Goal: Book appointment/travel/reservation

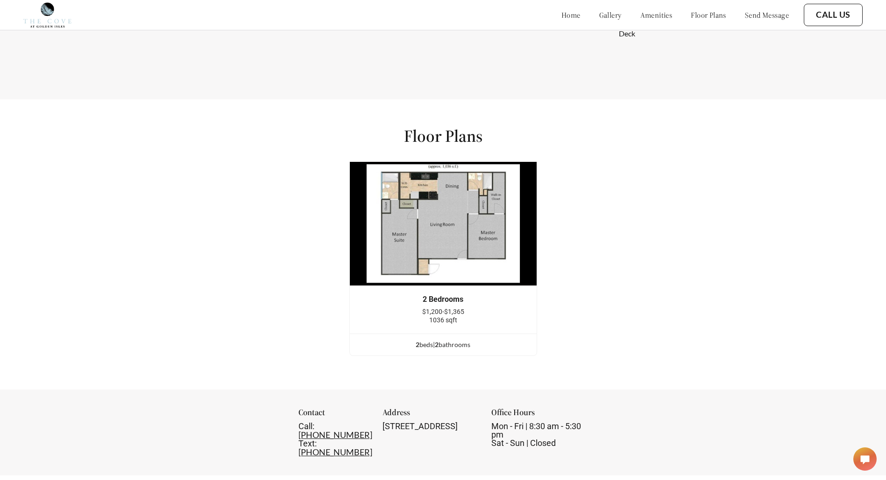
scroll to position [1167, 0]
click at [448, 278] on img at bounding box center [443, 222] width 188 height 125
click at [436, 258] on img at bounding box center [443, 222] width 188 height 125
click at [440, 343] on div "2 Bedrooms $1,200-$1,365 1036 sqft 2 bed s | 2 bathroom s" at bounding box center [443, 257] width 188 height 195
drag, startPoint x: 440, startPoint y: 343, endPoint x: 438, endPoint y: 350, distance: 7.8
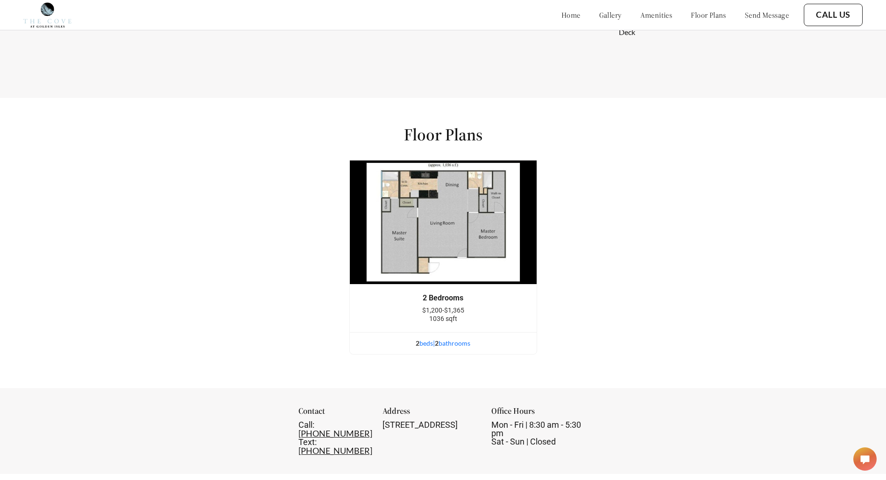
click at [438, 349] on div "2 bed s | 2 bathroom s" at bounding box center [443, 344] width 187 height 10
drag, startPoint x: 450, startPoint y: 264, endPoint x: 468, endPoint y: 255, distance: 20.3
click at [451, 266] on img at bounding box center [443, 222] width 188 height 125
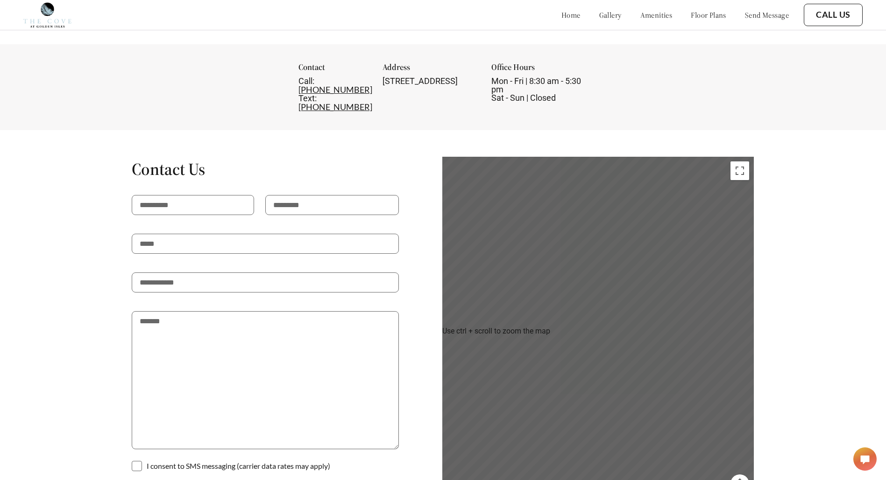
scroll to position [1582, 0]
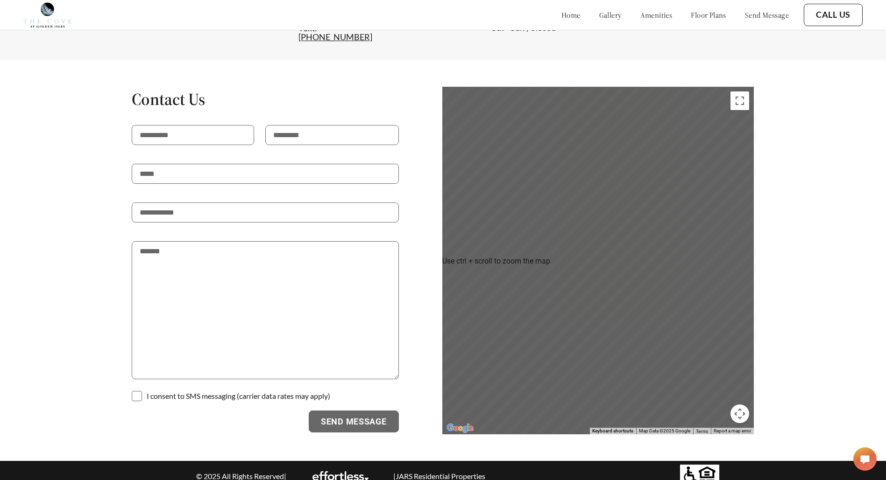
click at [676, 242] on div "To activate drag with keyboard, press Alt + Enter. Once in keyboard drag state,…" at bounding box center [598, 261] width 312 height 348
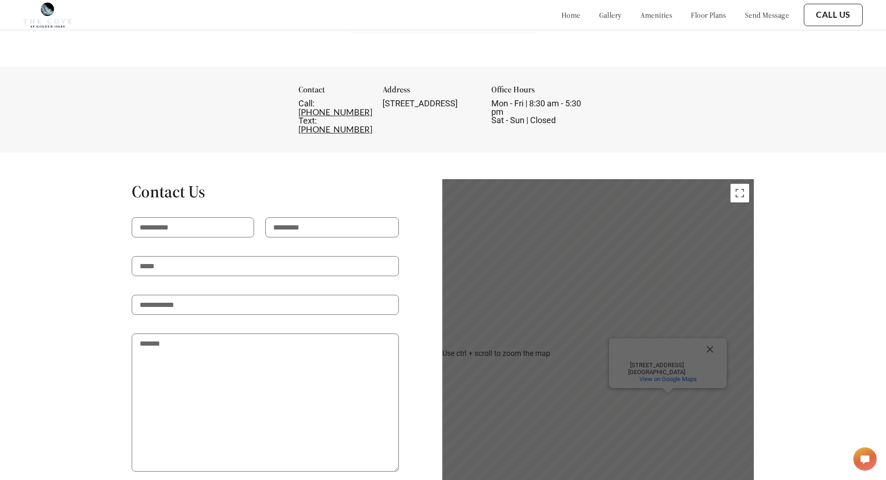
scroll to position [1488, 0]
click at [593, 305] on div "To activate drag with keyboard, press Alt + Enter. Once in keyboard drag state,…" at bounding box center [598, 354] width 312 height 348
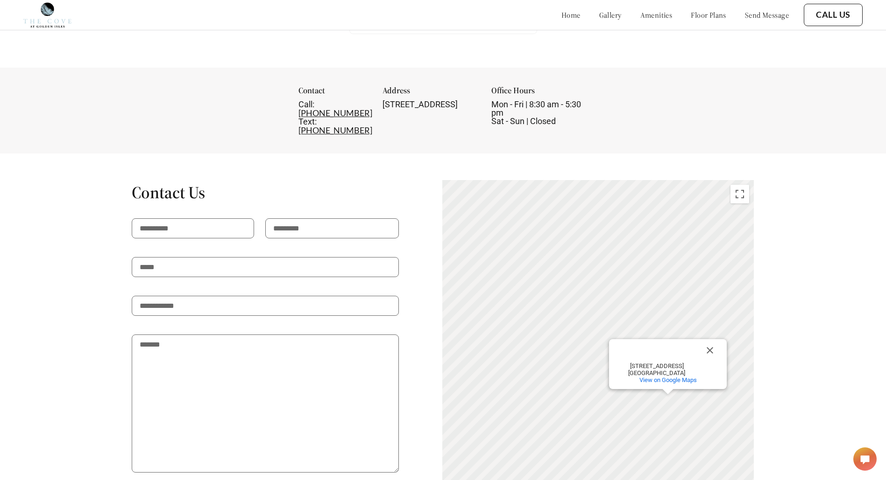
drag, startPoint x: 593, startPoint y: 305, endPoint x: 614, endPoint y: 312, distance: 22.1
click at [596, 307] on div "To activate drag with keyboard, press Alt + Enter. Once in keyboard drag state,…" at bounding box center [598, 354] width 312 height 348
click at [716, 340] on button "Close" at bounding box center [711, 351] width 22 height 22
drag, startPoint x: 584, startPoint y: 348, endPoint x: 643, endPoint y: 321, distance: 65.0
click at [644, 320] on div "To activate drag with keyboard, press Alt + Enter. Once in keyboard drag state,…" at bounding box center [598, 354] width 312 height 348
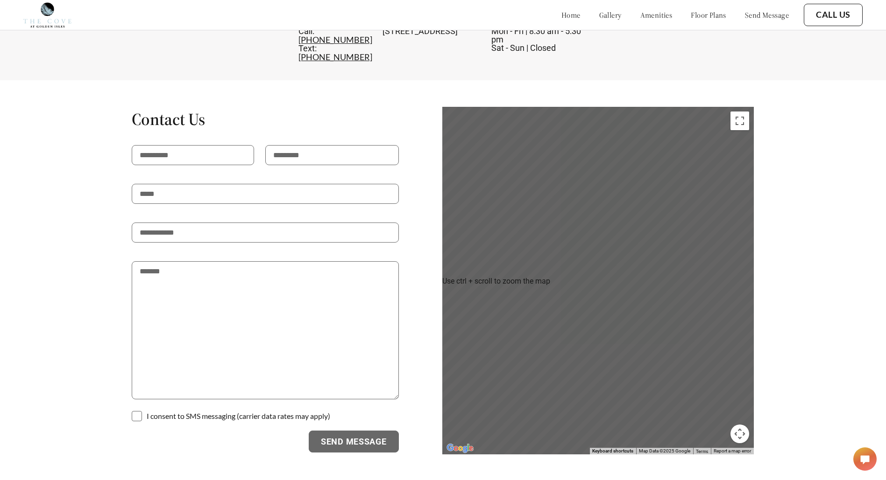
scroll to position [1582, 0]
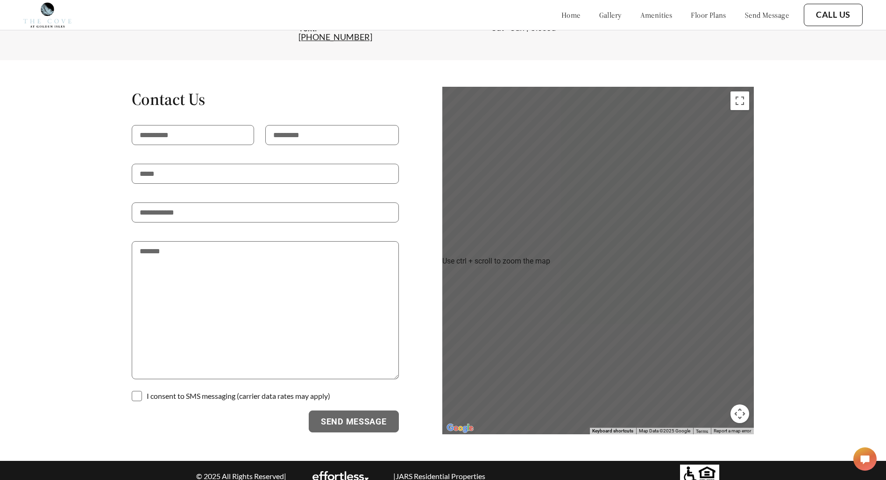
drag, startPoint x: 820, startPoint y: 389, endPoint x: 825, endPoint y: 391, distance: 5.2
click at [825, 391] on div "Contact Us I consent to SMS messaging (carrier data rates may apply) Send Messa…" at bounding box center [442, 260] width 779 height 349
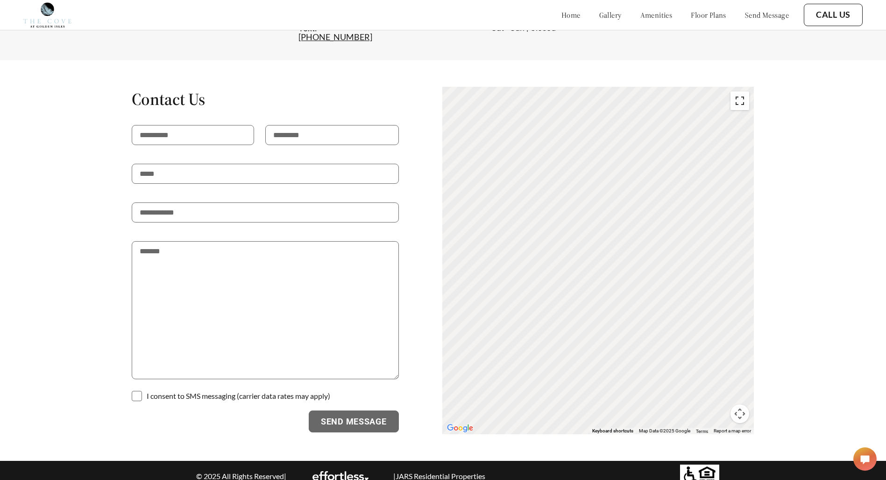
click at [742, 92] on button "Toggle fullscreen view" at bounding box center [739, 101] width 19 height 19
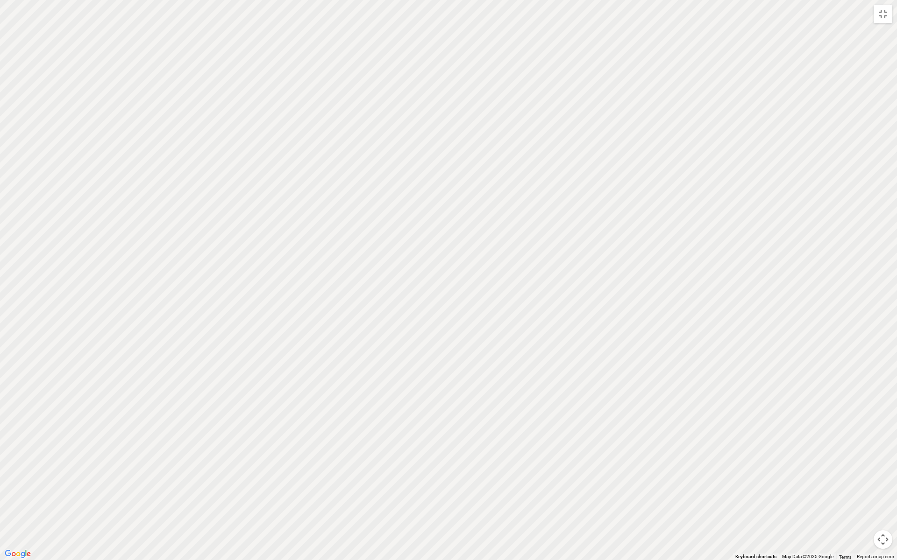
drag, startPoint x: 459, startPoint y: 498, endPoint x: 403, endPoint y: 417, distance: 98.5
click at [403, 417] on div "To activate drag with keyboard, press Alt + Enter. Once in keyboard drag state,…" at bounding box center [448, 280] width 897 height 560
